Goal: Communication & Community: Answer question/provide support

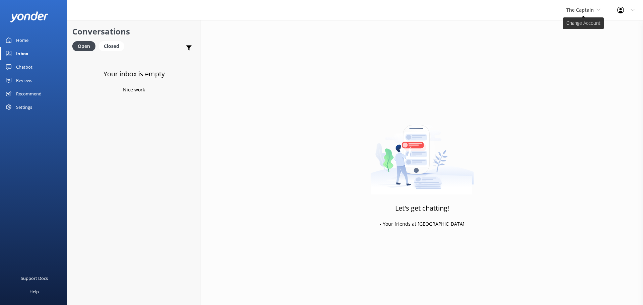
click at [584, 7] on span "The Captain" at bounding box center [579, 10] width 27 height 6
click at [574, 44] on link "Aruba's Activities Expert" at bounding box center [591, 44] width 67 height 16
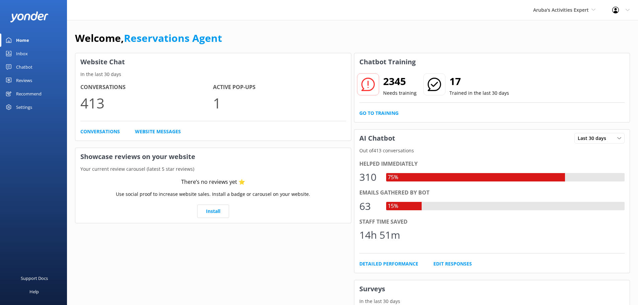
click at [24, 51] on div "Inbox" at bounding box center [22, 53] width 12 height 13
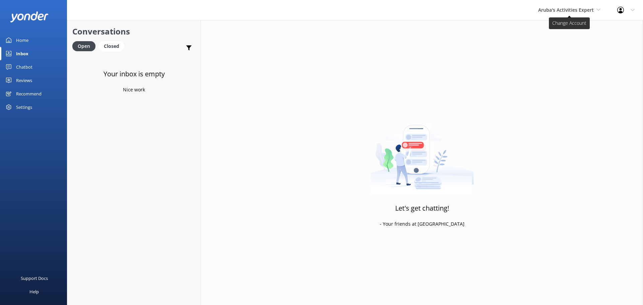
click at [566, 10] on span "Aruba's Activities Expert" at bounding box center [566, 10] width 56 height 6
click at [562, 40] on link "Aruba's Activities Expert" at bounding box center [562, 44] width 67 height 16
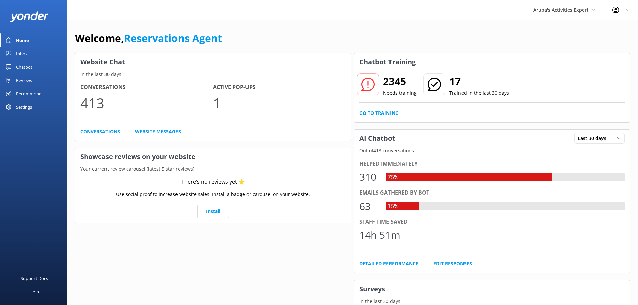
click at [34, 54] on link "Inbox" at bounding box center [33, 53] width 67 height 13
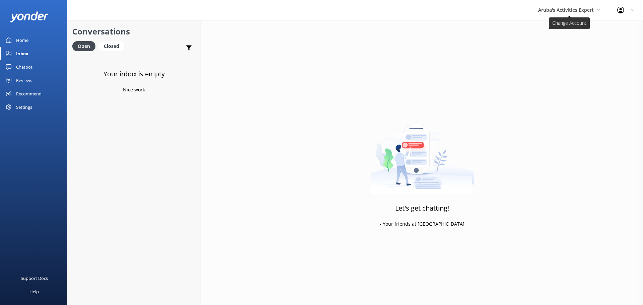
click at [555, 12] on span "Aruba's Activities Expert" at bounding box center [566, 10] width 56 height 6
click at [555, 58] on link "The Captain" at bounding box center [562, 60] width 67 height 16
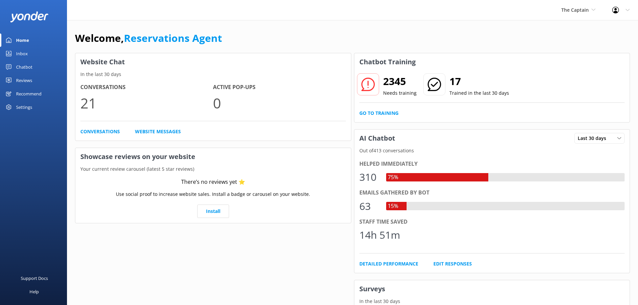
click at [23, 52] on div "Inbox" at bounding box center [22, 53] width 12 height 13
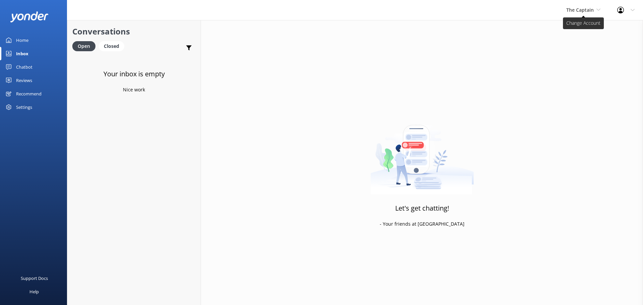
click at [580, 12] on span "The Captain" at bounding box center [579, 10] width 27 height 6
click at [577, 26] on link "De [GEOGRAPHIC_DATA]" at bounding box center [591, 28] width 67 height 16
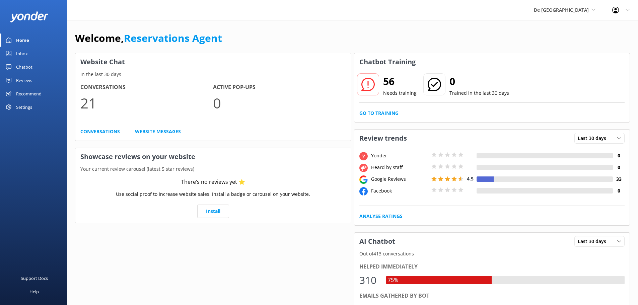
click at [30, 50] on link "Inbox" at bounding box center [33, 53] width 67 height 13
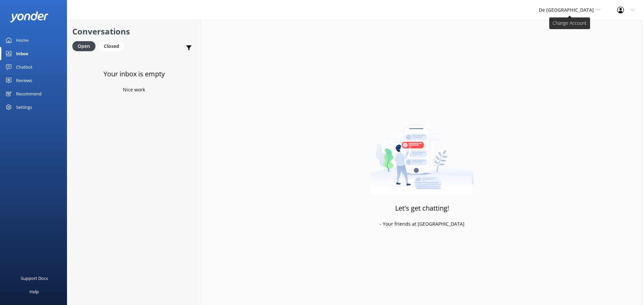
click at [582, 10] on span "De [GEOGRAPHIC_DATA]" at bounding box center [566, 10] width 55 height 6
click at [578, 31] on link "De [GEOGRAPHIC_DATA]" at bounding box center [563, 28] width 67 height 16
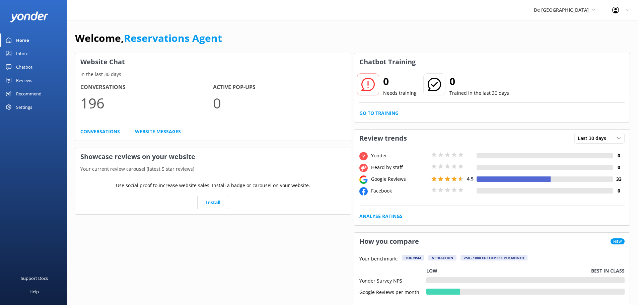
click at [24, 53] on div "Inbox" at bounding box center [22, 53] width 12 height 13
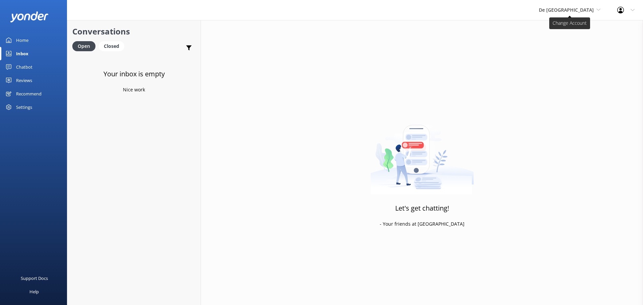
click at [585, 8] on span "De [GEOGRAPHIC_DATA]" at bounding box center [566, 10] width 55 height 6
click at [575, 43] on link "Aruba's Activities Expert" at bounding box center [563, 44] width 67 height 16
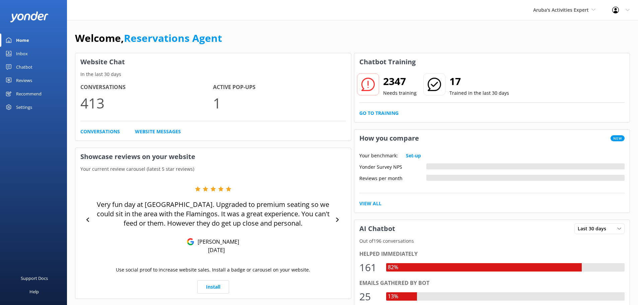
click at [25, 50] on div "Inbox" at bounding box center [22, 53] width 12 height 13
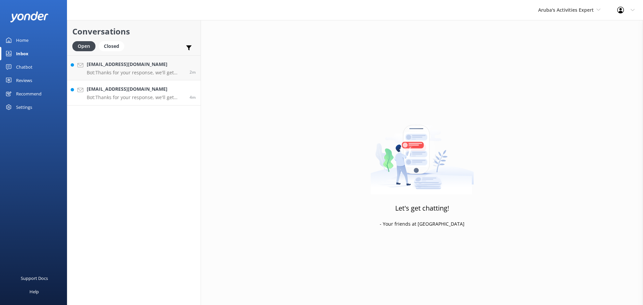
click at [147, 87] on h4 "Nyyank19@optonline.net" at bounding box center [136, 88] width 98 height 7
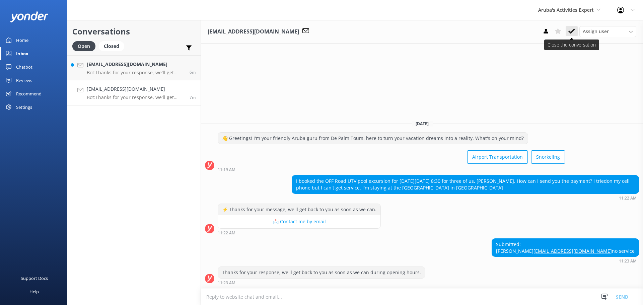
click at [572, 29] on icon at bounding box center [571, 31] width 7 height 7
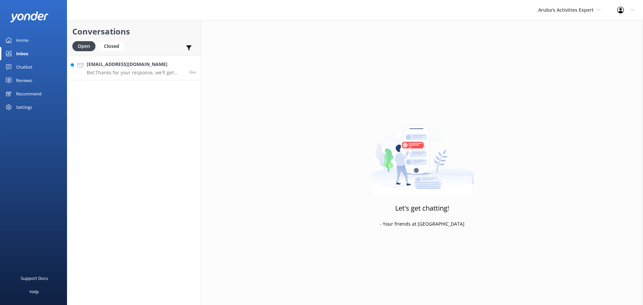
click at [155, 76] on link "rebhicks3@gmail.com Bot: Thanks for your response, we'll get back to you as soo…" at bounding box center [133, 67] width 133 height 25
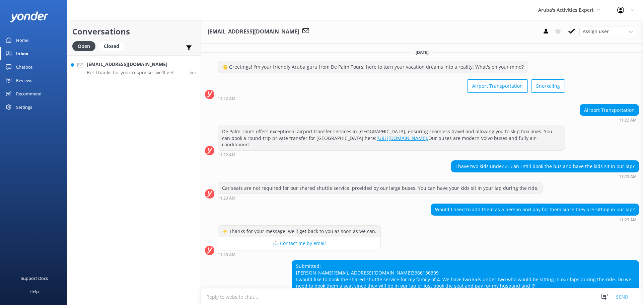
scroll to position [42, 0]
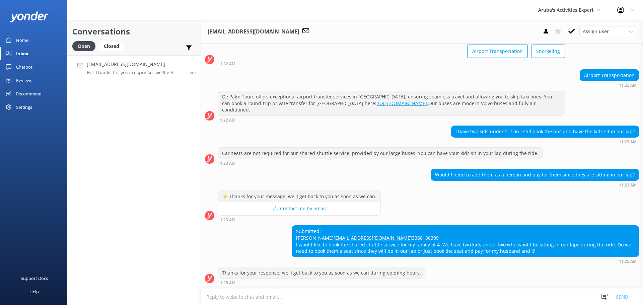
click at [360, 297] on textarea at bounding box center [422, 297] width 442 height 16
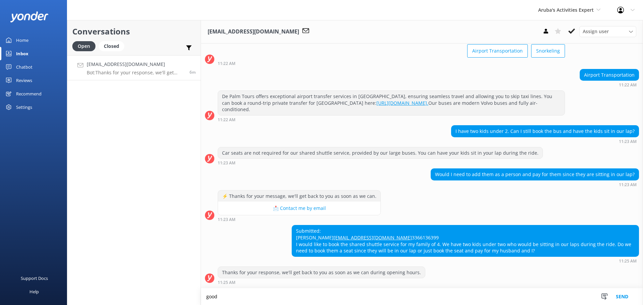
scroll to position [42, 0]
type textarea "good morning you do not have to pay for them only for you and your husband"
click at [632, 297] on button "Send" at bounding box center [621, 296] width 25 height 17
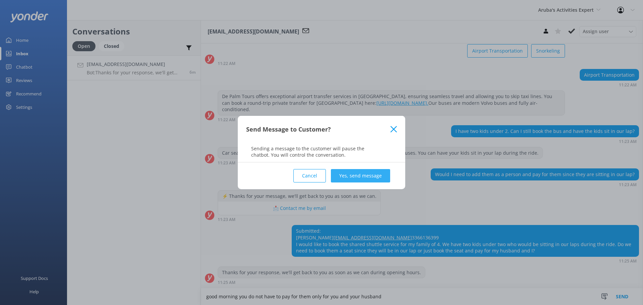
click at [378, 171] on button "Yes, send message" at bounding box center [360, 175] width 59 height 13
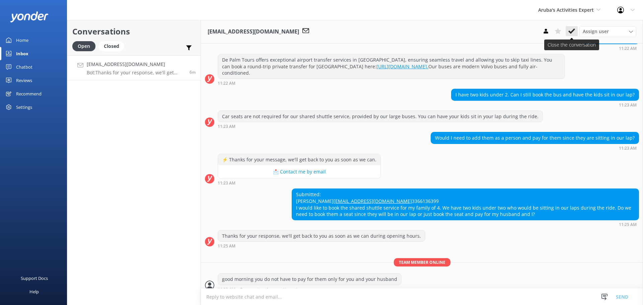
scroll to position [85, 0]
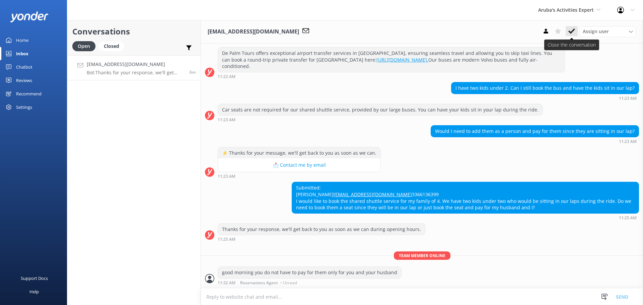
click at [571, 29] on icon at bounding box center [571, 31] width 7 height 7
click at [570, 12] on span "Aruba's Activities Expert" at bounding box center [566, 10] width 56 height 6
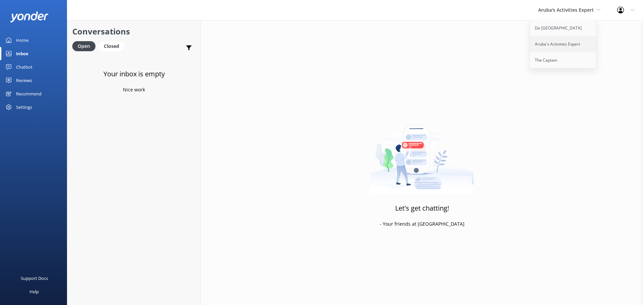
click at [562, 43] on link "Aruba's Activities Expert" at bounding box center [562, 44] width 67 height 16
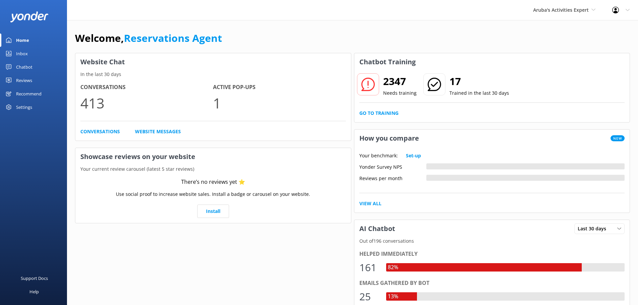
click at [30, 56] on link "Inbox" at bounding box center [33, 53] width 67 height 13
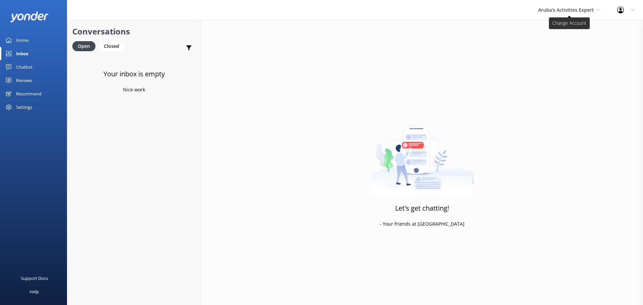
click at [567, 12] on span "Aruba's Activities Expert" at bounding box center [566, 10] width 56 height 6
click at [571, 58] on link "The Captain" at bounding box center [562, 60] width 67 height 16
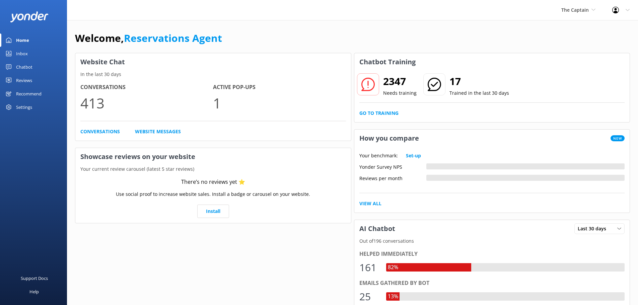
click at [37, 50] on link "Inbox" at bounding box center [33, 53] width 67 height 13
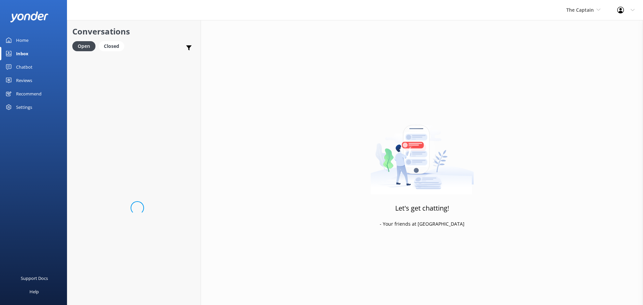
click at [574, 9] on span "The Captain" at bounding box center [579, 10] width 27 height 6
click at [586, 35] on link "De [GEOGRAPHIC_DATA]" at bounding box center [591, 28] width 67 height 16
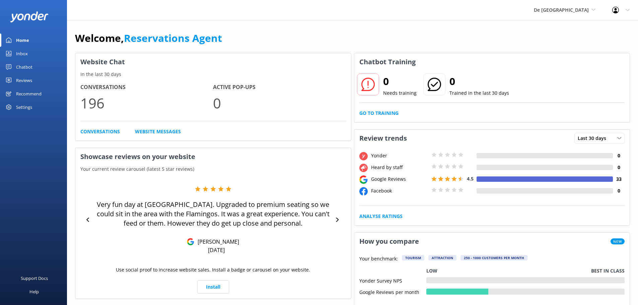
click at [33, 54] on link "Inbox" at bounding box center [33, 53] width 67 height 13
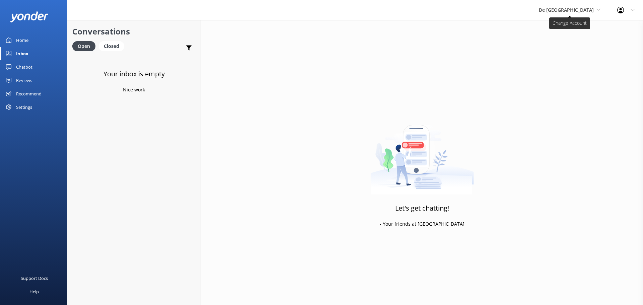
click at [581, 14] on span "De [GEOGRAPHIC_DATA]" at bounding box center [570, 9] width 62 height 7
click at [577, 41] on link "Aruba's Activities Expert" at bounding box center [563, 44] width 67 height 16
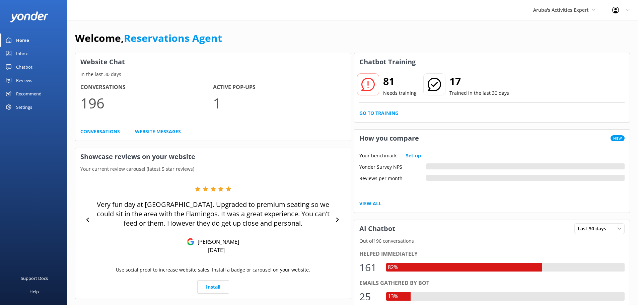
click at [31, 50] on link "Inbox" at bounding box center [33, 53] width 67 height 13
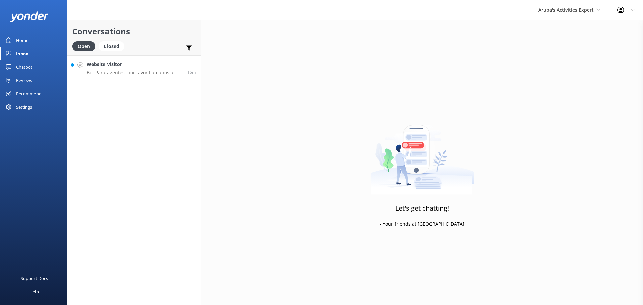
click at [133, 64] on h4 "Website Visitor" at bounding box center [134, 64] width 95 height 7
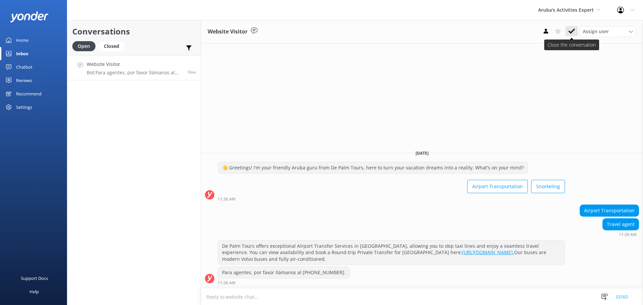
click at [568, 30] on icon at bounding box center [571, 31] width 7 height 7
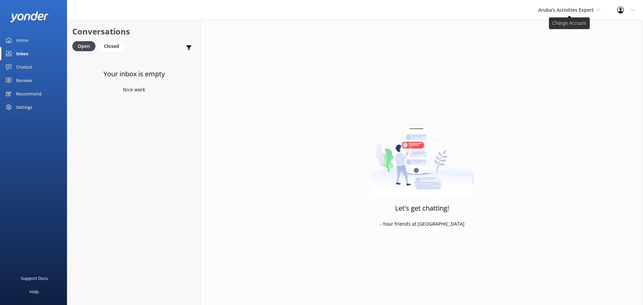
click at [572, 12] on span "Aruba's Activities Expert" at bounding box center [566, 10] width 56 height 6
click at [554, 57] on link "The Captain" at bounding box center [562, 60] width 67 height 16
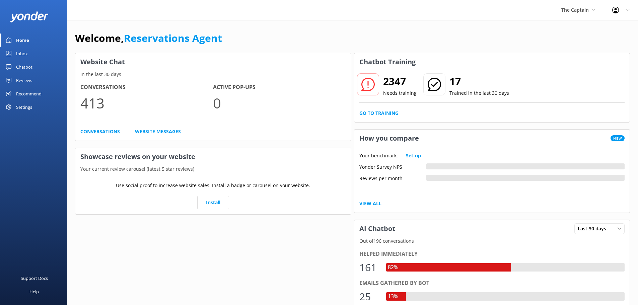
click at [27, 51] on div "Inbox" at bounding box center [22, 53] width 12 height 13
